Goal: Navigation & Orientation: Find specific page/section

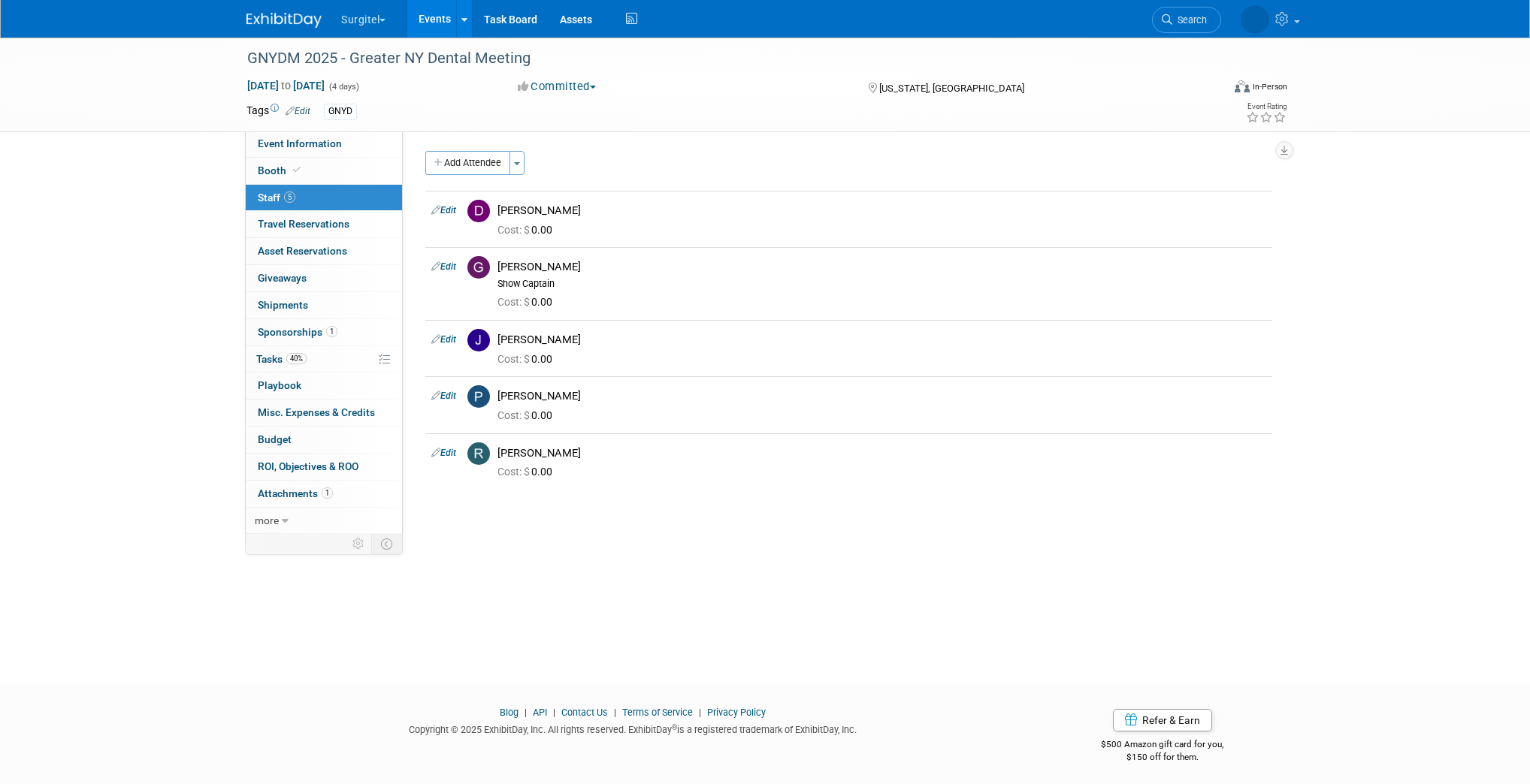
click at [292, 20] on img at bounding box center [284, 19] width 75 height 15
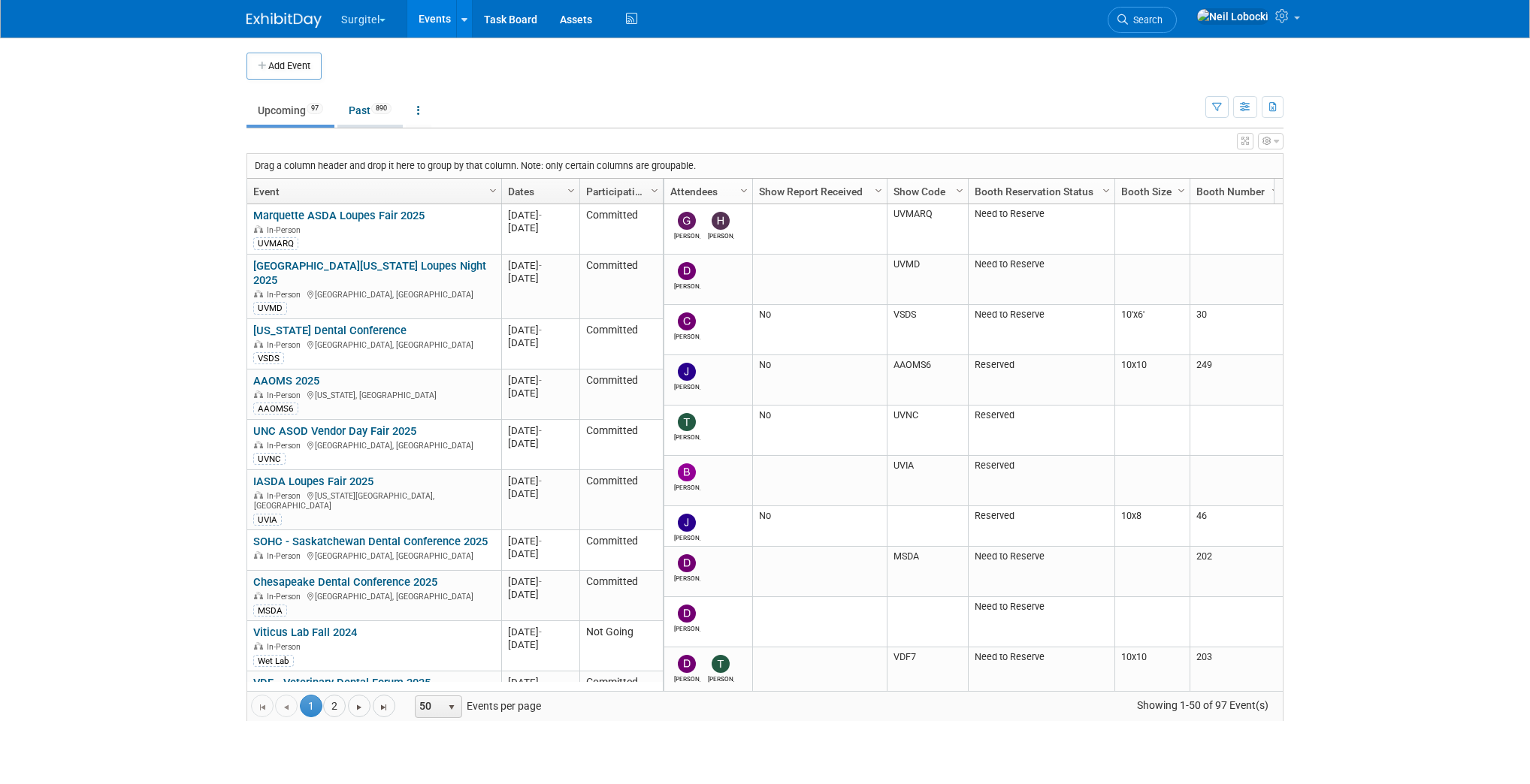
click at [367, 108] on link "Past 890" at bounding box center [370, 110] width 65 height 28
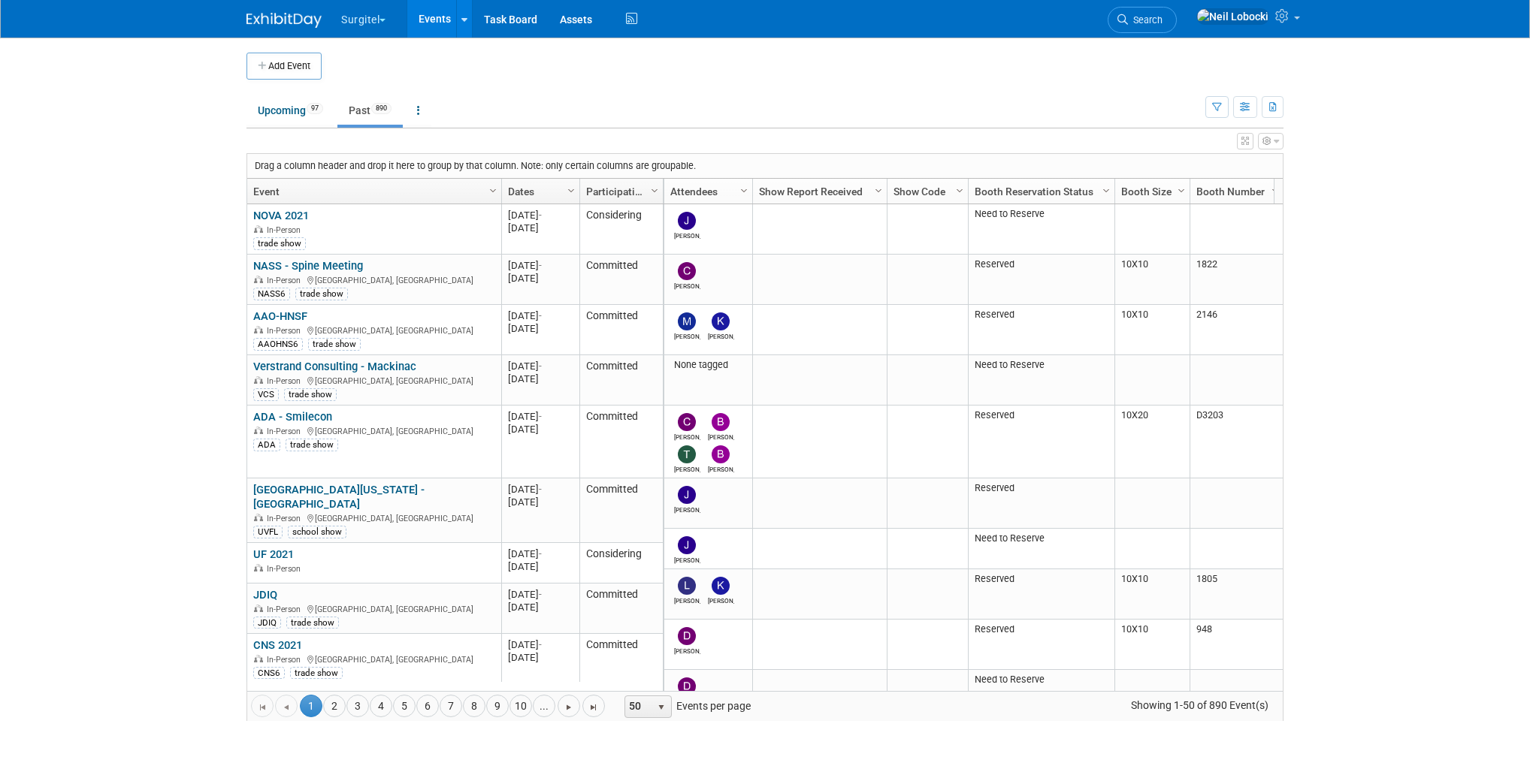
click at [526, 184] on link "Dates" at bounding box center [538, 191] width 62 height 26
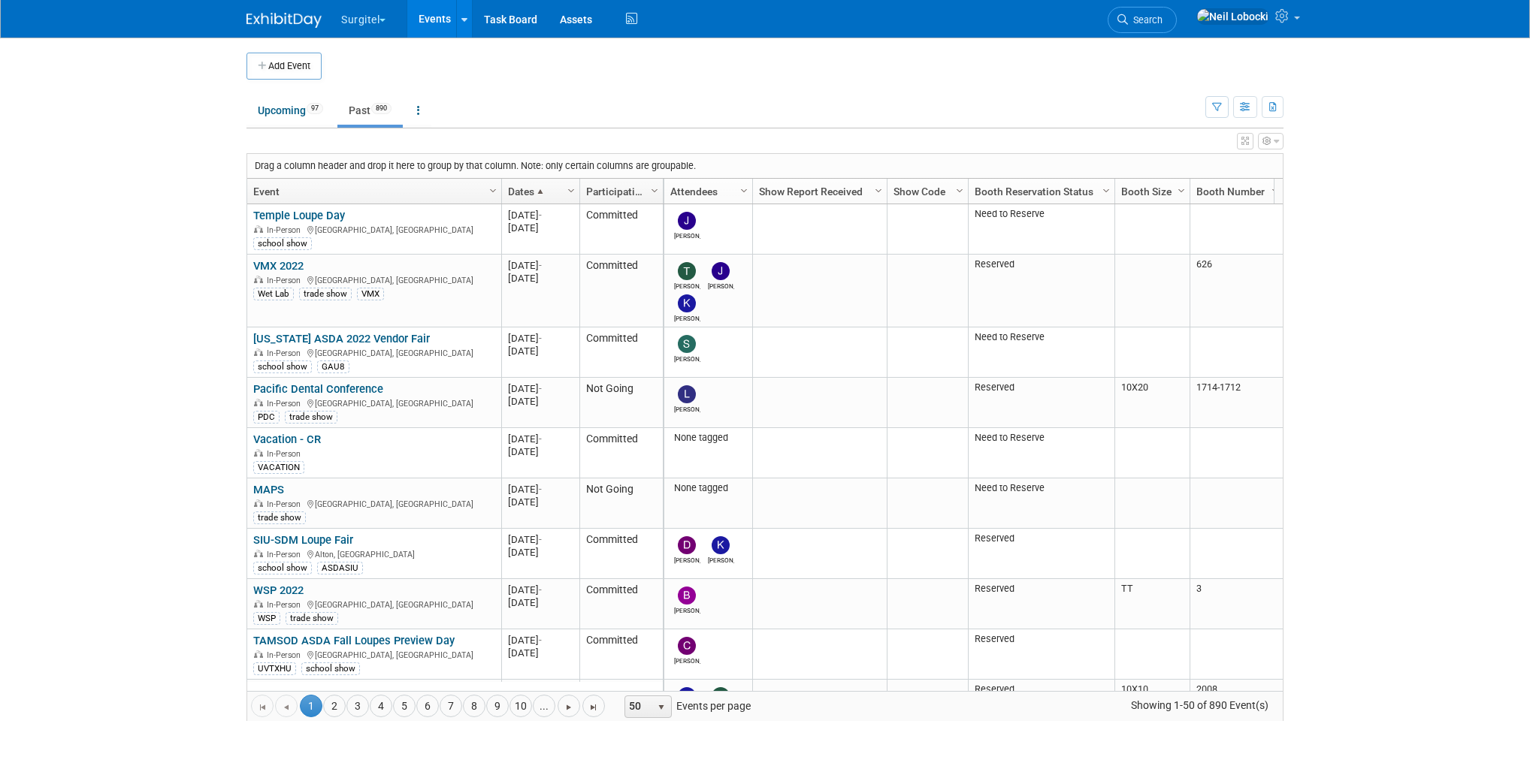
click at [528, 184] on link "Dates" at bounding box center [538, 191] width 62 height 26
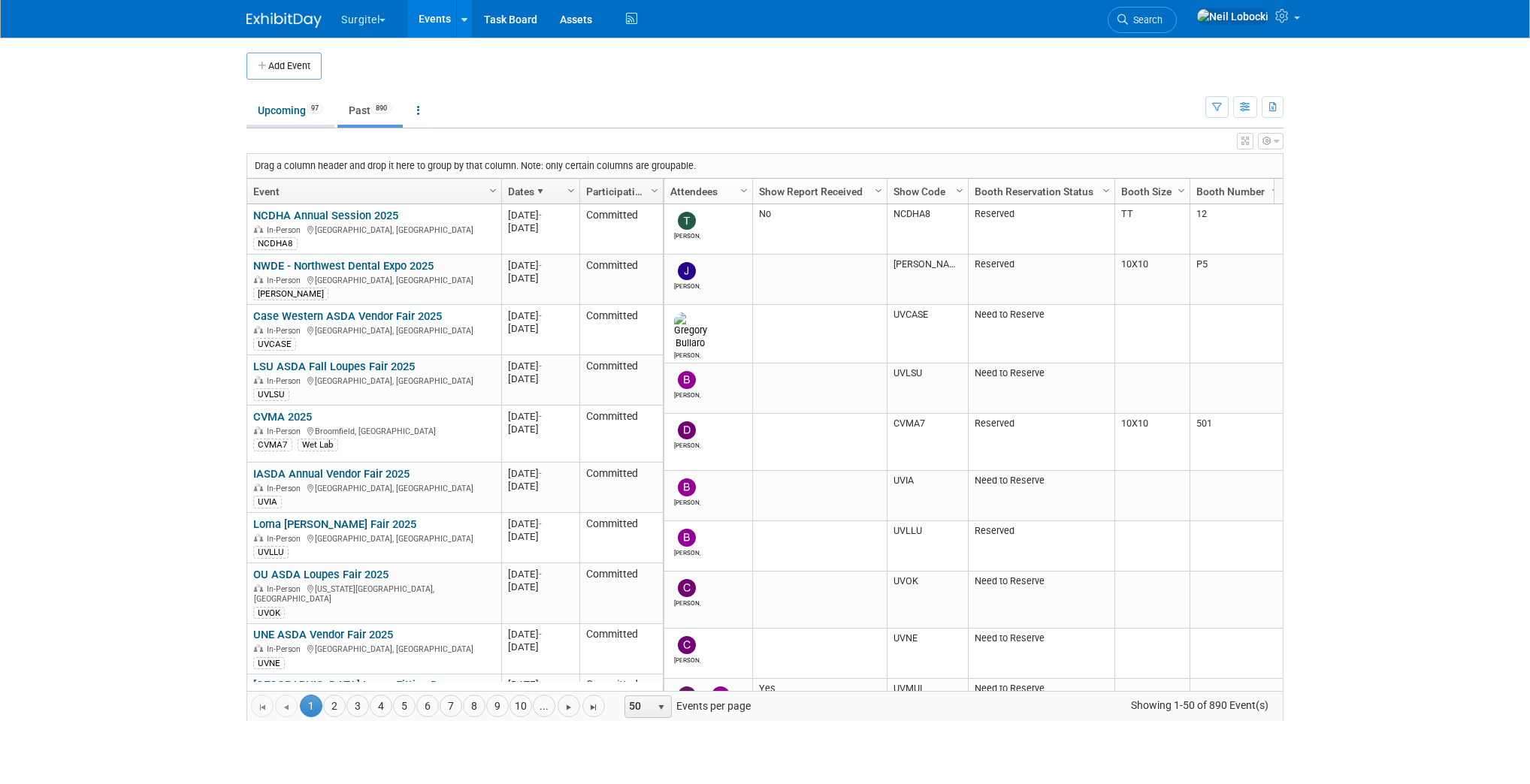
click at [289, 114] on link "Upcoming 97" at bounding box center [291, 110] width 88 height 28
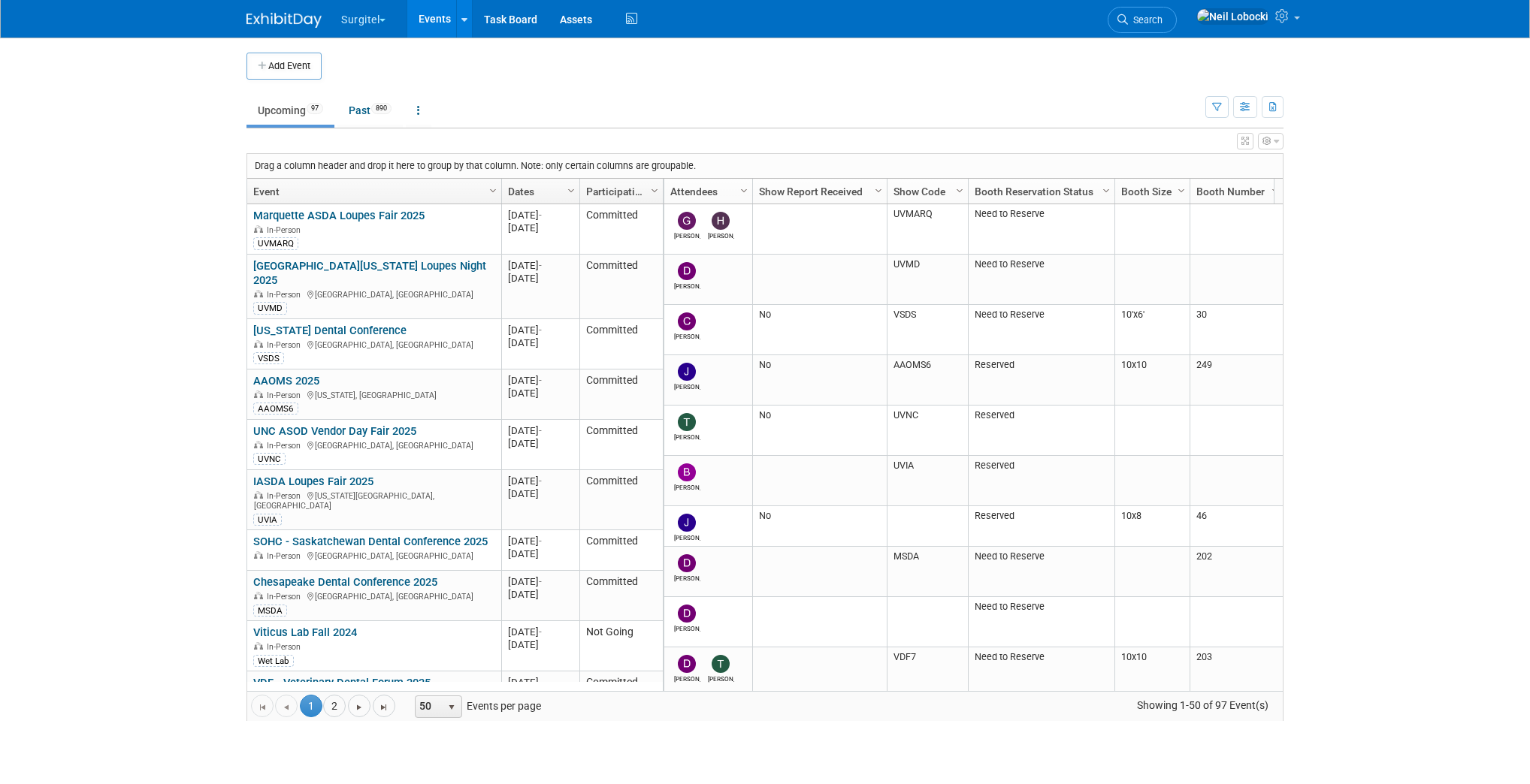
click at [217, 226] on body "Surgitel Choose Workspace: Surgitel SurgiTel Test Events Add Event Bulk Upload …" at bounding box center [765, 392] width 1530 height 784
